Goal: Information Seeking & Learning: Understand process/instructions

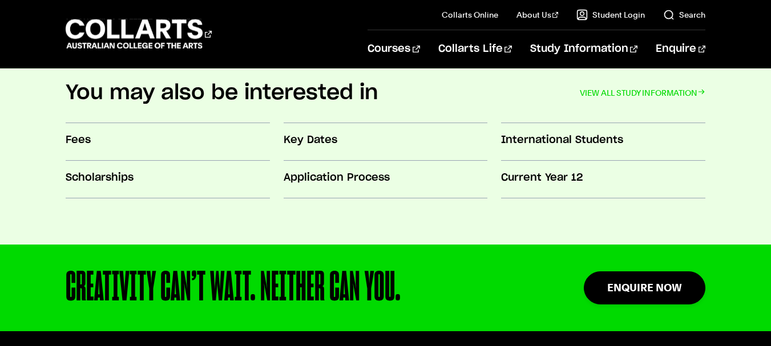
scroll to position [1019, 0]
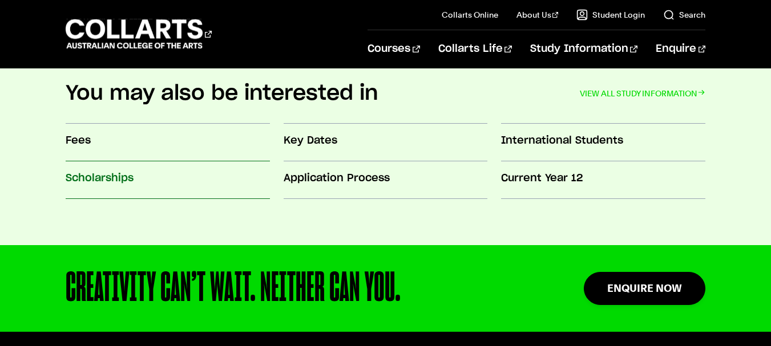
click at [130, 179] on h3 "Scholarships" at bounding box center [168, 178] width 204 height 15
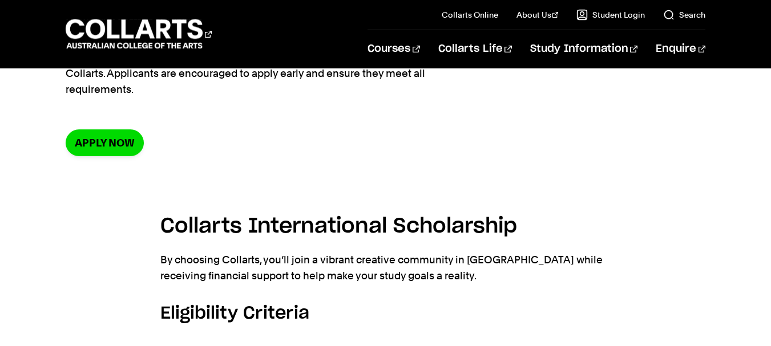
scroll to position [223, 0]
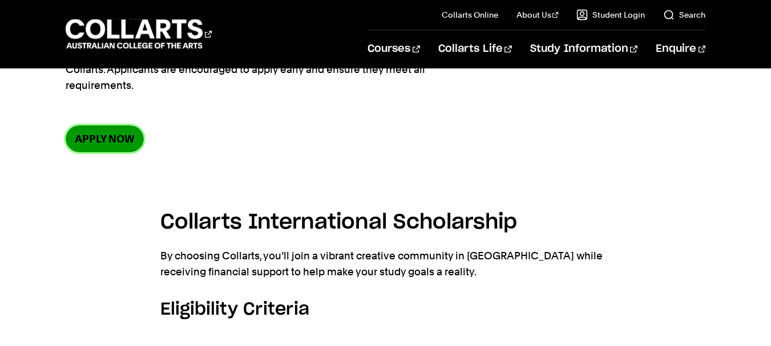
click at [110, 144] on link "Apply now" at bounding box center [105, 139] width 78 height 27
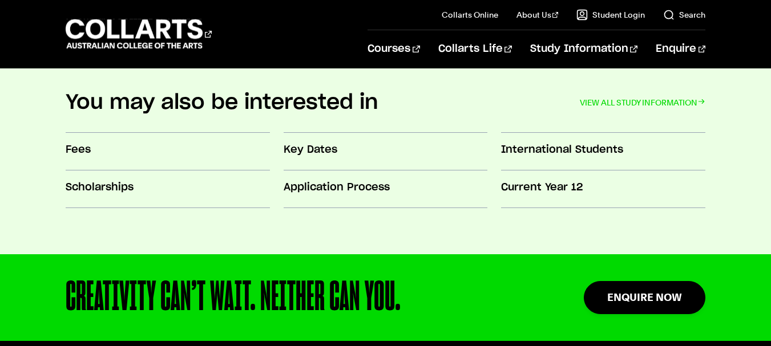
scroll to position [1012, 0]
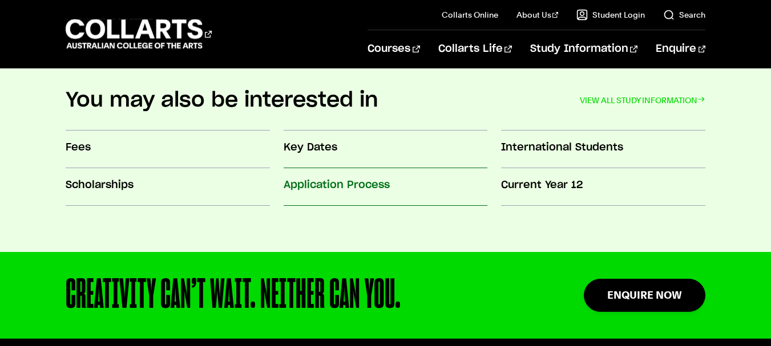
click at [378, 183] on h3 "Application Process" at bounding box center [386, 185] width 204 height 15
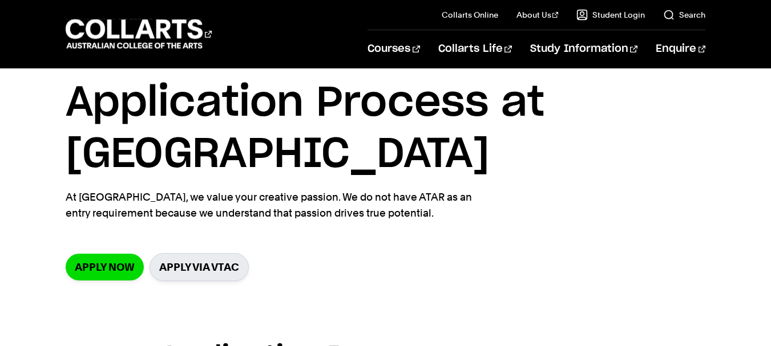
scroll to position [39, 0]
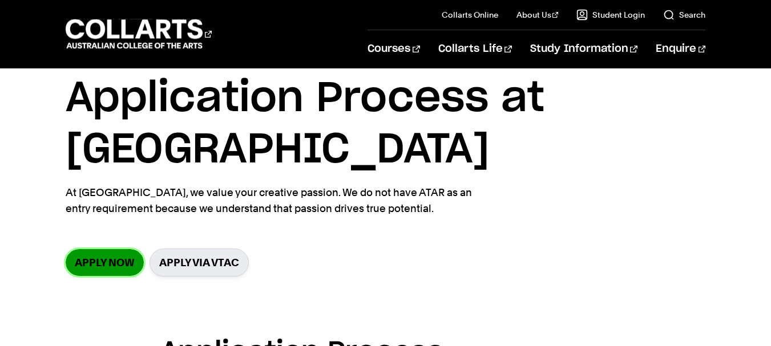
click at [109, 267] on link "Apply now" at bounding box center [105, 262] width 78 height 27
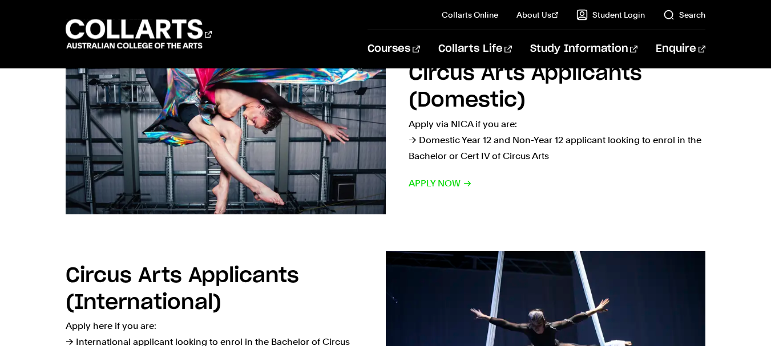
scroll to position [626, 0]
